Goal: Task Accomplishment & Management: Manage account settings

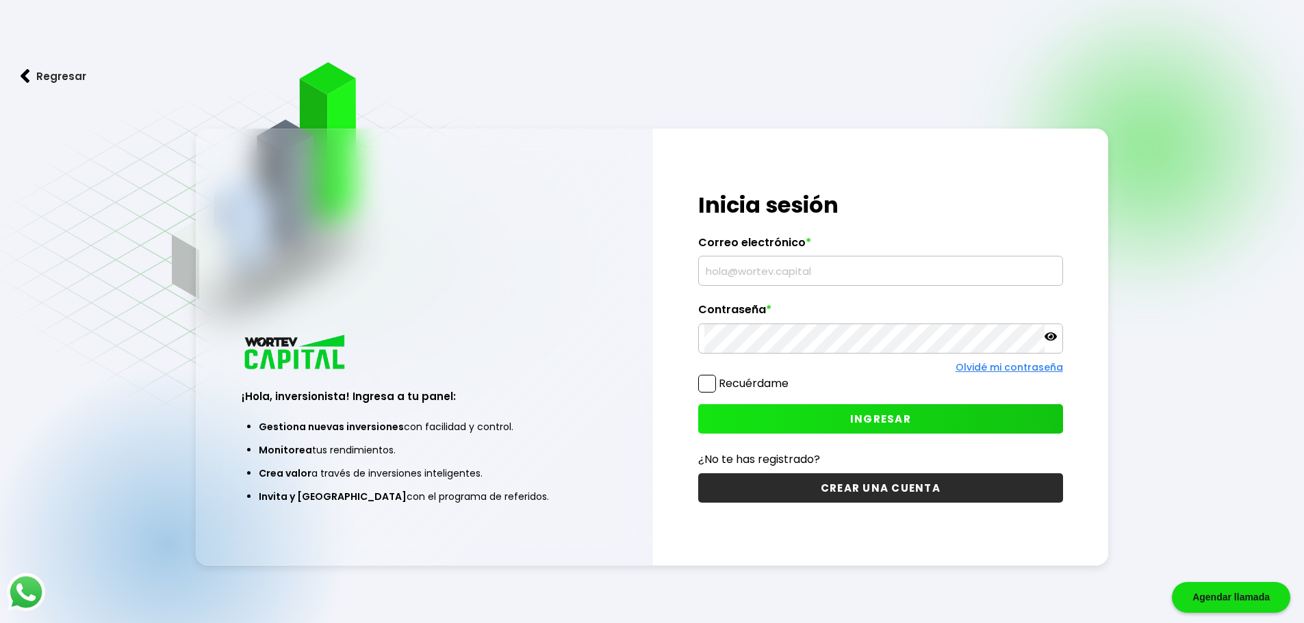
type input "[EMAIL_ADDRESS][DOMAIN_NAME]"
click at [856, 416] on span "INGRESAR" at bounding box center [880, 419] width 61 height 14
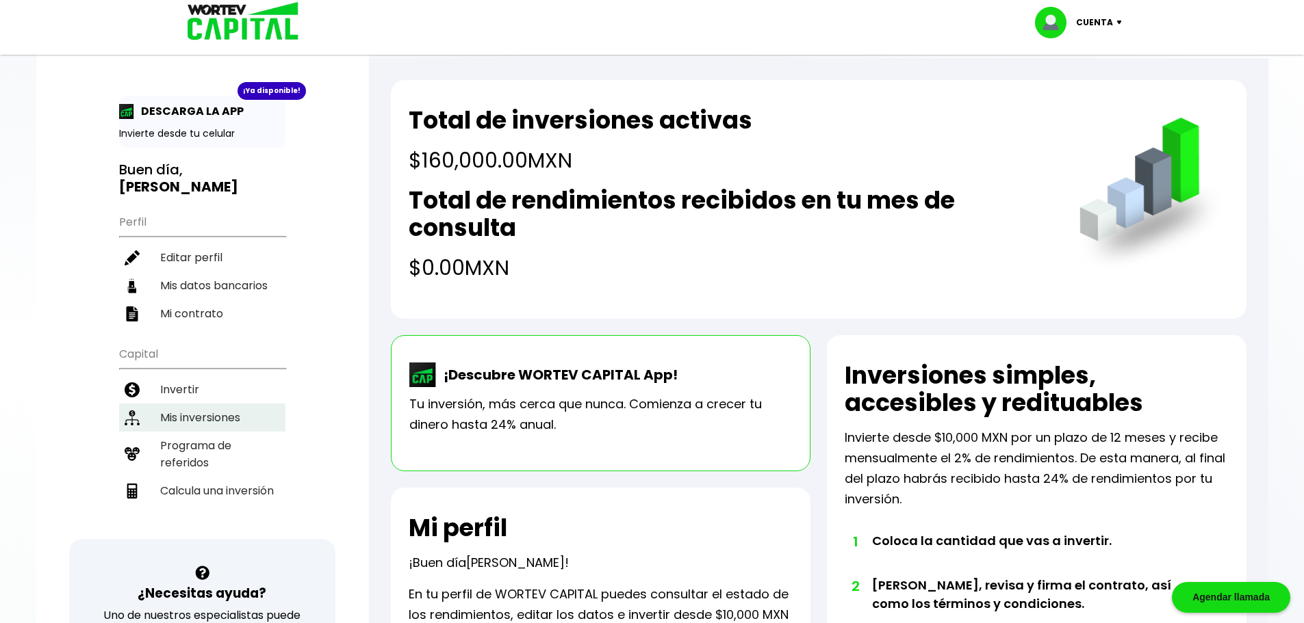
click at [175, 426] on li "Mis inversiones" at bounding box center [202, 418] width 166 height 28
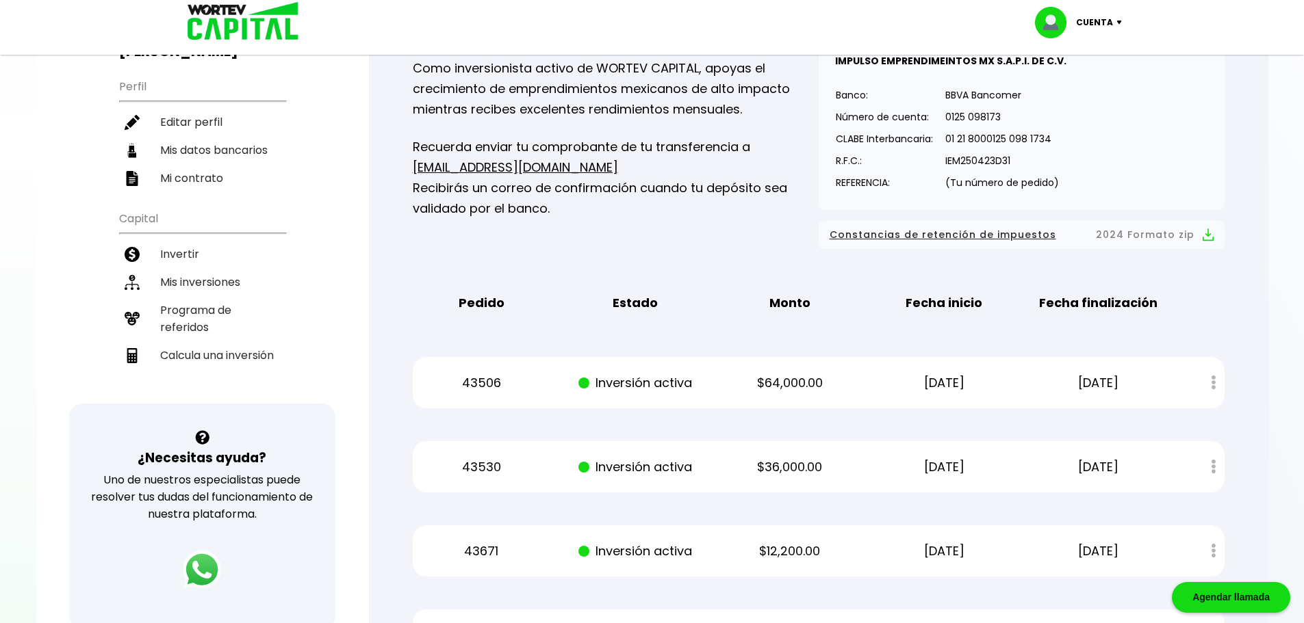
scroll to position [137, 0]
click at [185, 290] on li "Mis inversiones" at bounding box center [202, 281] width 166 height 28
click at [225, 288] on li "Mis inversiones" at bounding box center [202, 281] width 166 height 28
click at [206, 305] on li "Programa de referidos" at bounding box center [202, 317] width 166 height 45
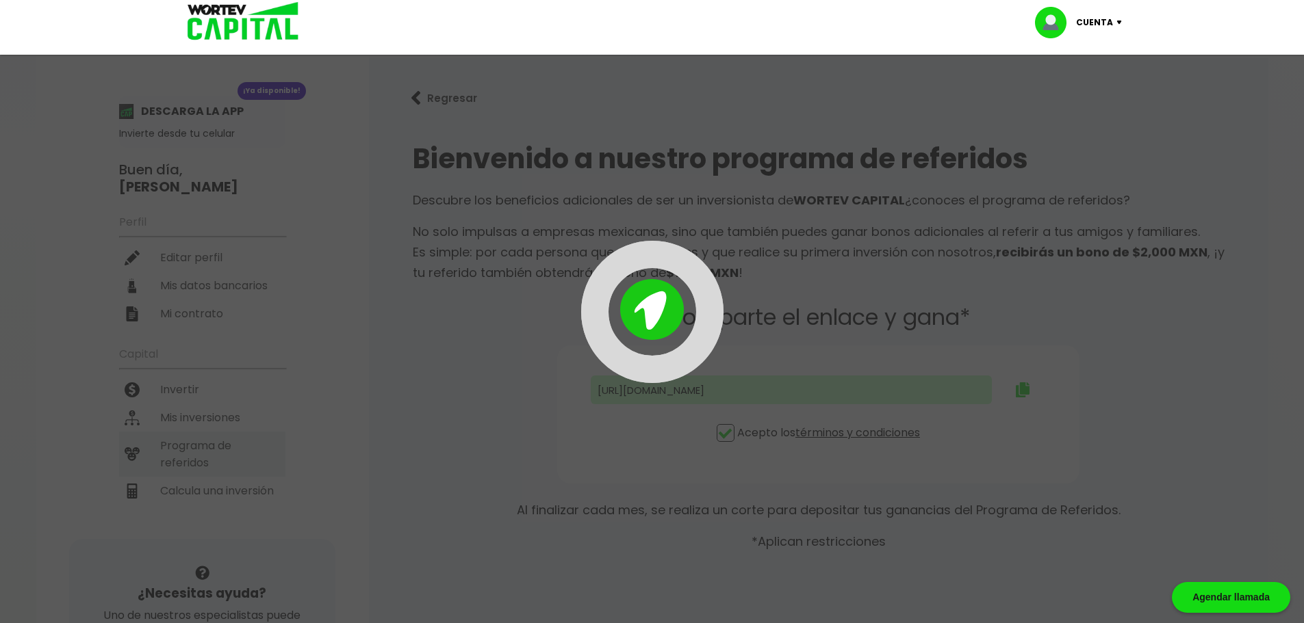
type input "[URL][DOMAIN_NAME]"
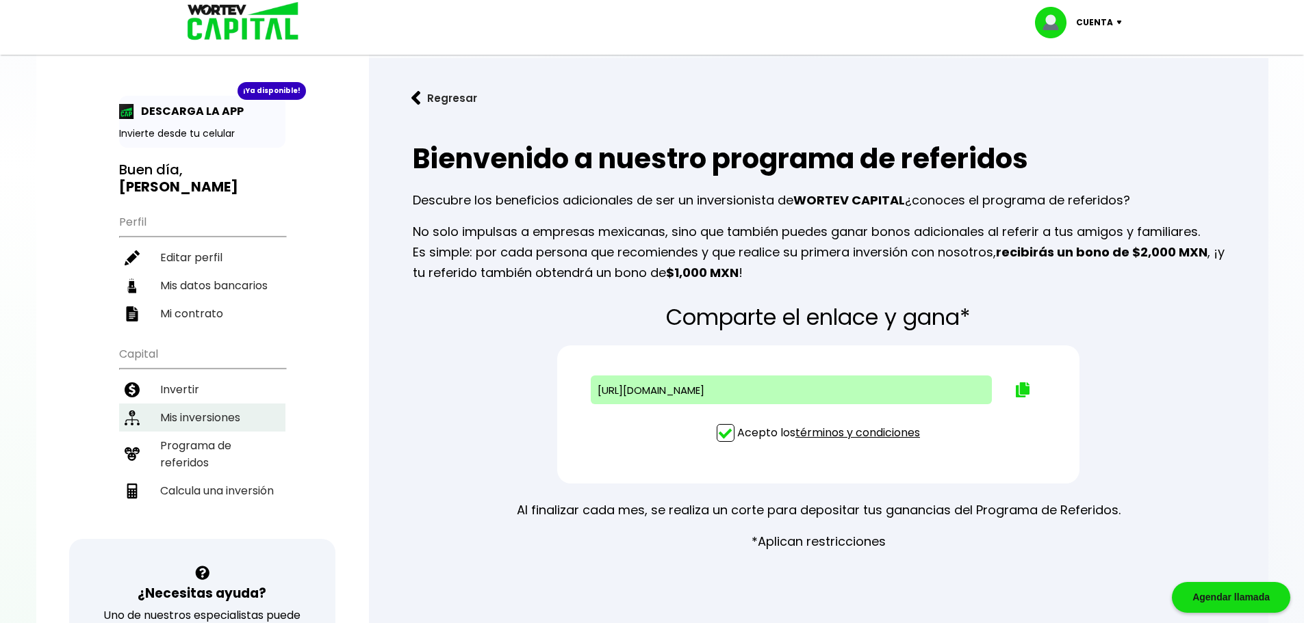
click at [178, 418] on li "Mis inversiones" at bounding box center [202, 418] width 166 height 28
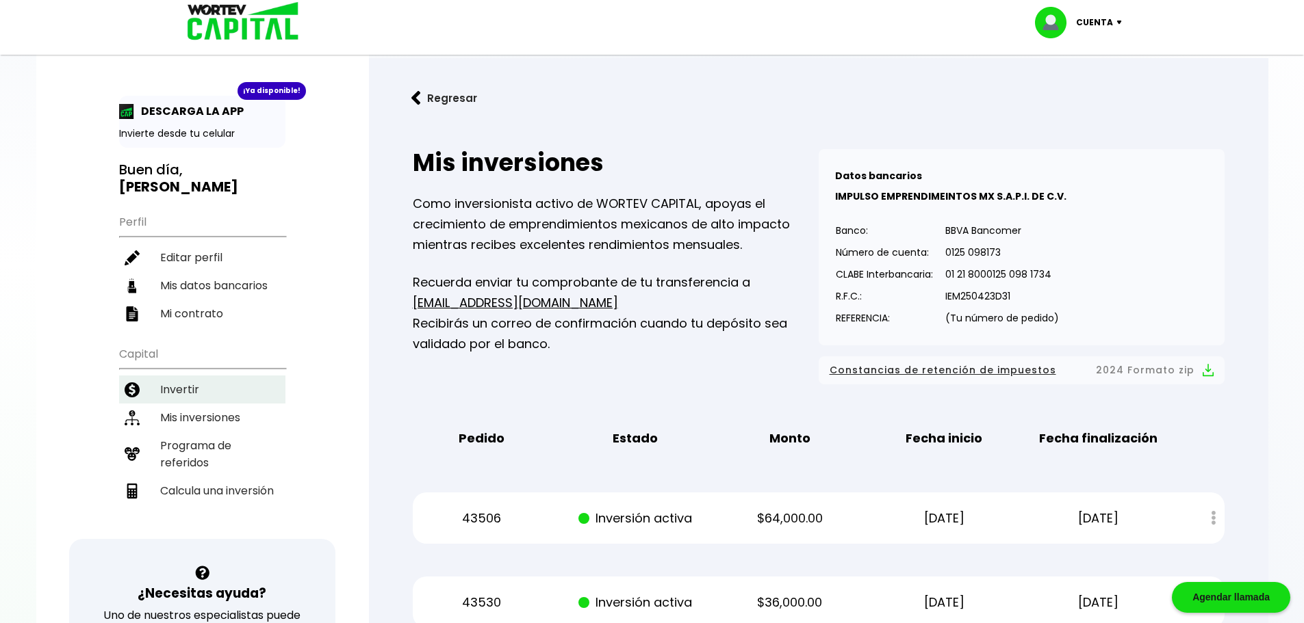
click at [177, 398] on li "Invertir" at bounding box center [202, 390] width 166 height 28
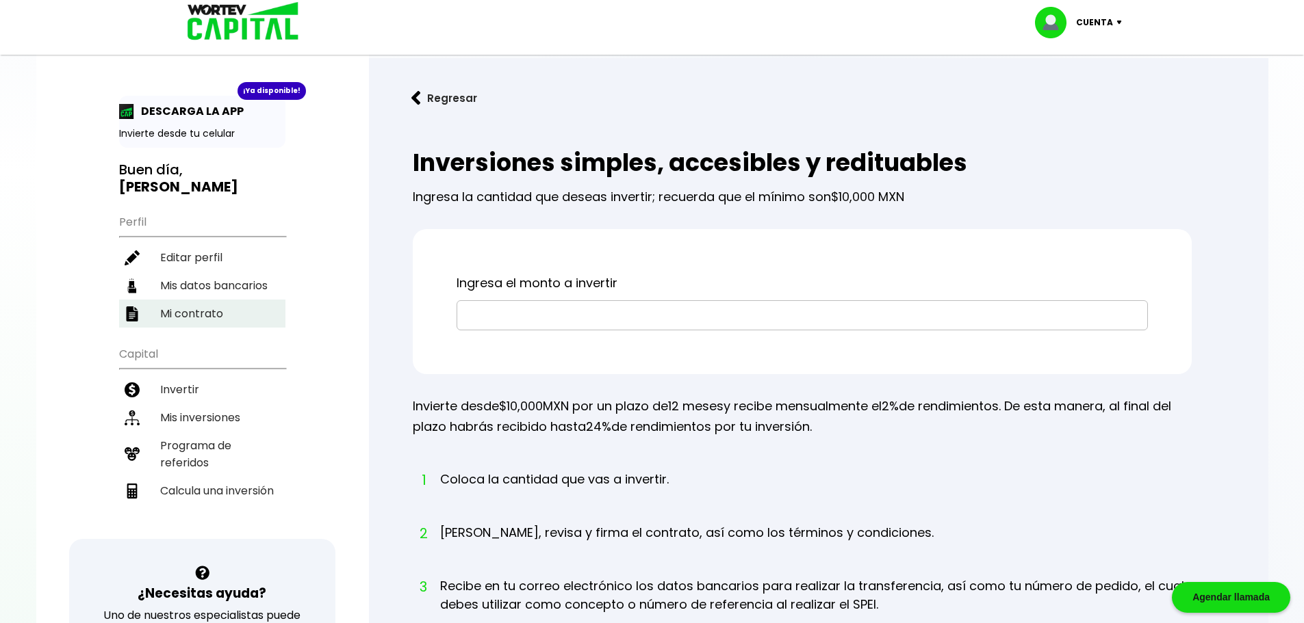
click at [191, 312] on li "Mi contrato" at bounding box center [202, 314] width 166 height 28
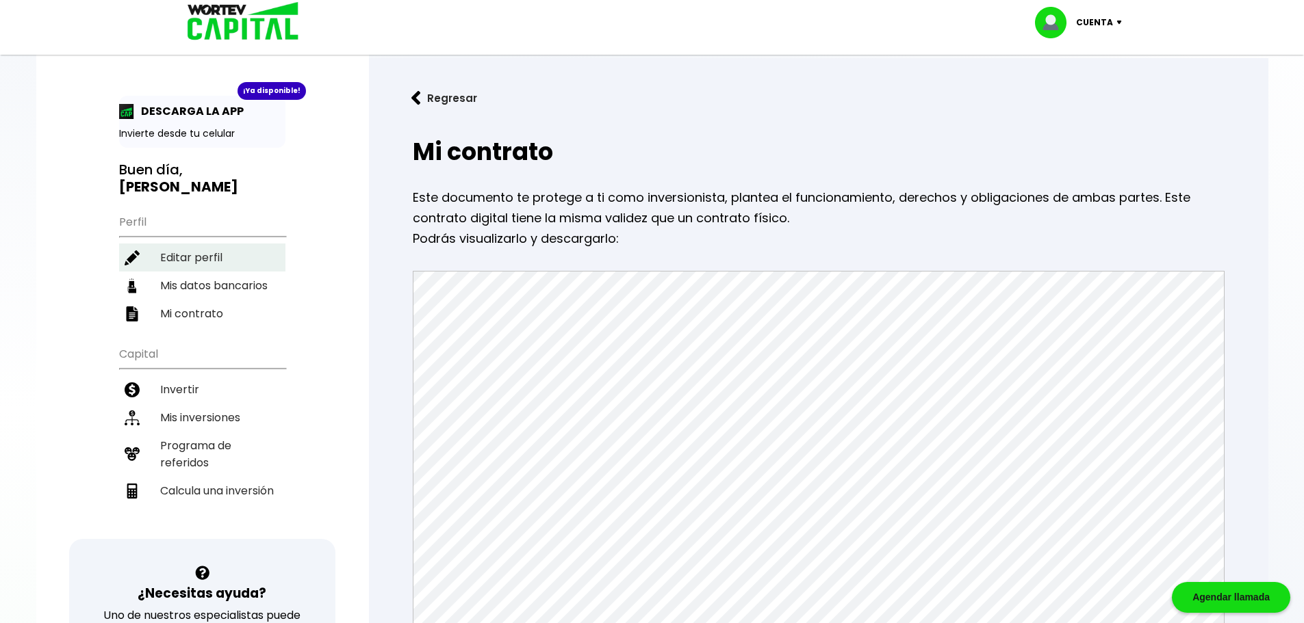
click at [173, 263] on li "Editar perfil" at bounding box center [202, 258] width 166 height 28
select select "Hombre"
select select "Licenciatura"
select select "VE"
select select "BBVA Bancomer"
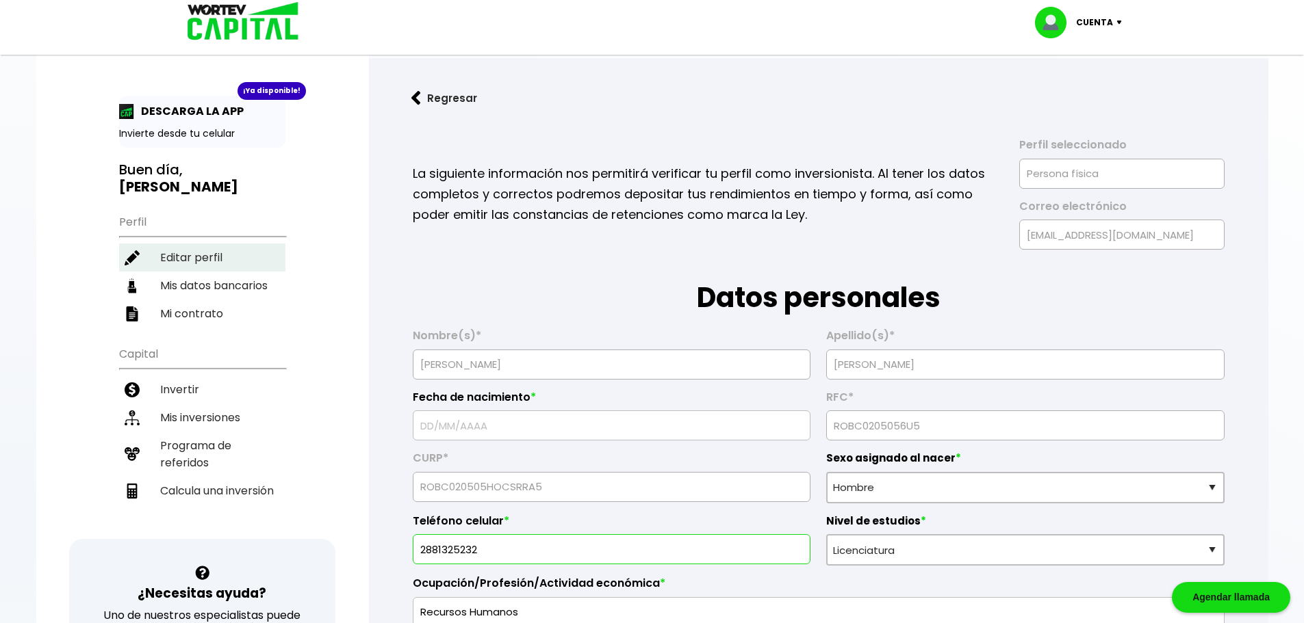
type input "[DATE]"
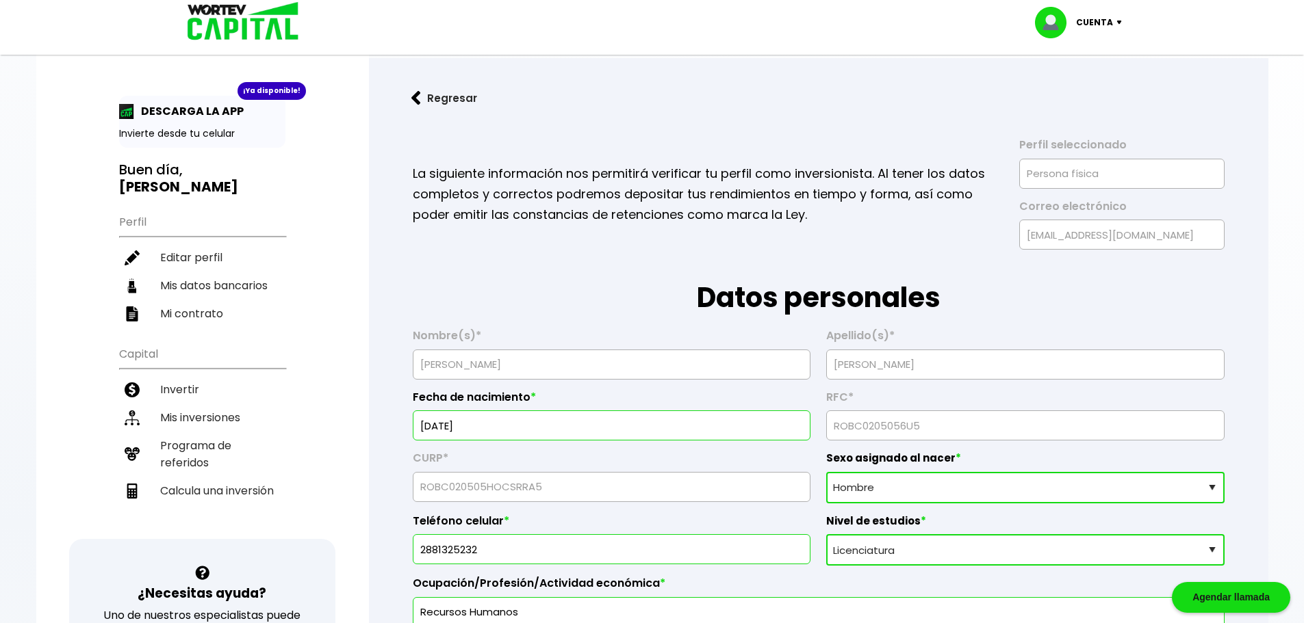
click at [223, 22] on img at bounding box center [238, 22] width 131 height 44
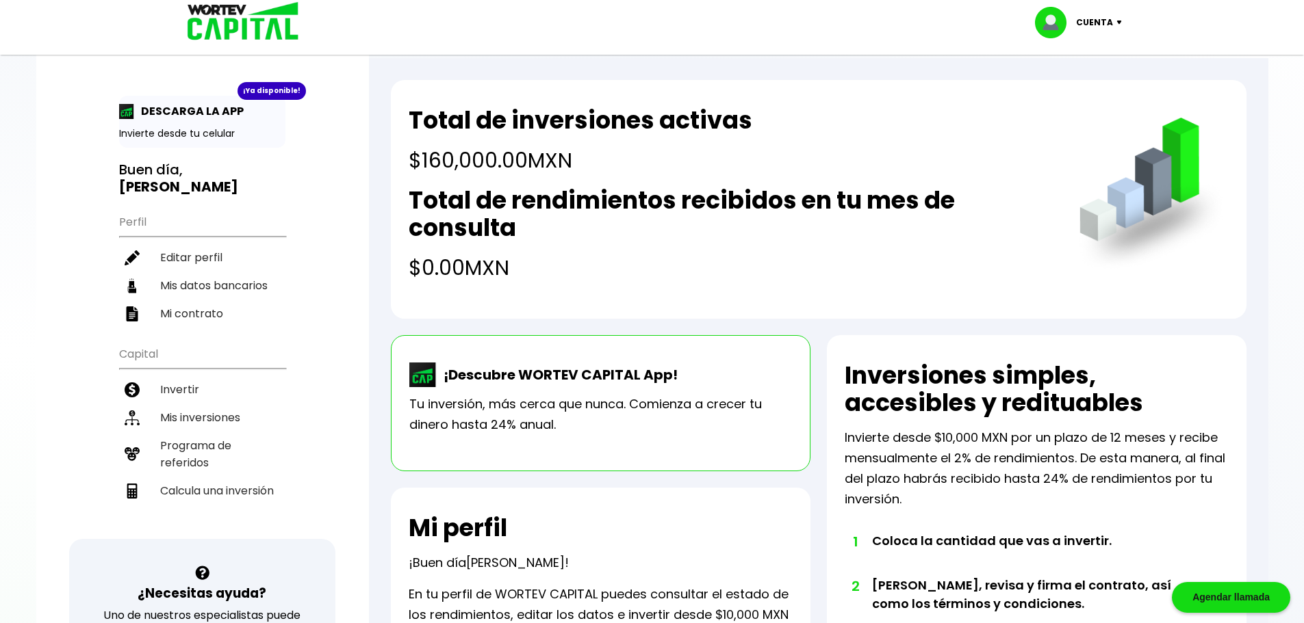
drag, startPoint x: 420, startPoint y: 160, endPoint x: 588, endPoint y: 166, distance: 167.8
click at [588, 166] on h4 "$160,000.00 MXN" at bounding box center [581, 160] width 344 height 31
